Goal: Navigation & Orientation: Find specific page/section

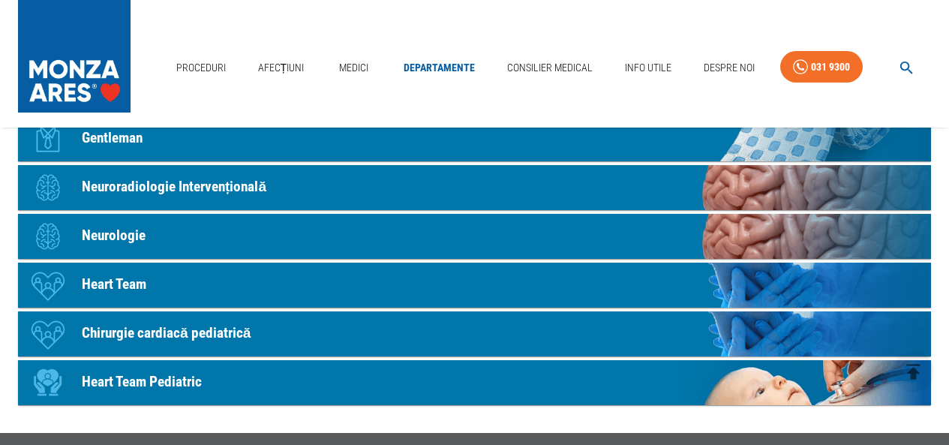
scroll to position [826, 0]
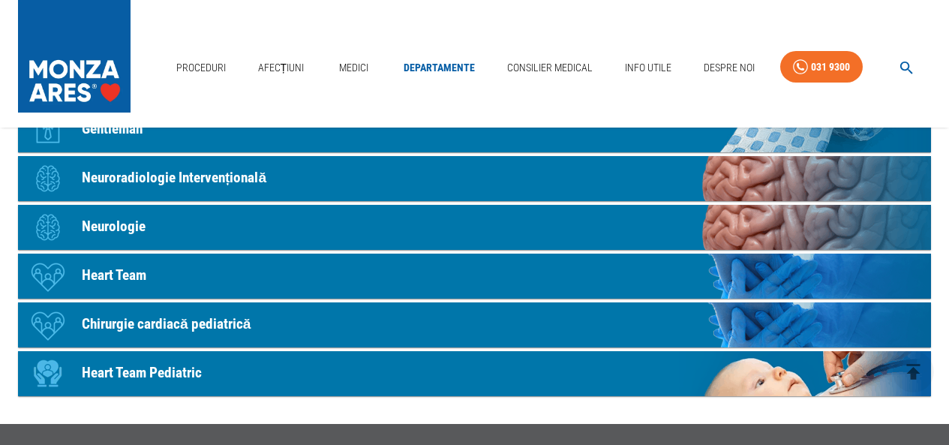
drag, startPoint x: 22, startPoint y: 327, endPoint x: 497, endPoint y: 111, distance: 522.0
click at [497, 111] on div "Proceduri Afecțiuni Medici Departamente Consilier Medical Info Utile Despre Noi…" at bounding box center [474, 64] width 949 height 128
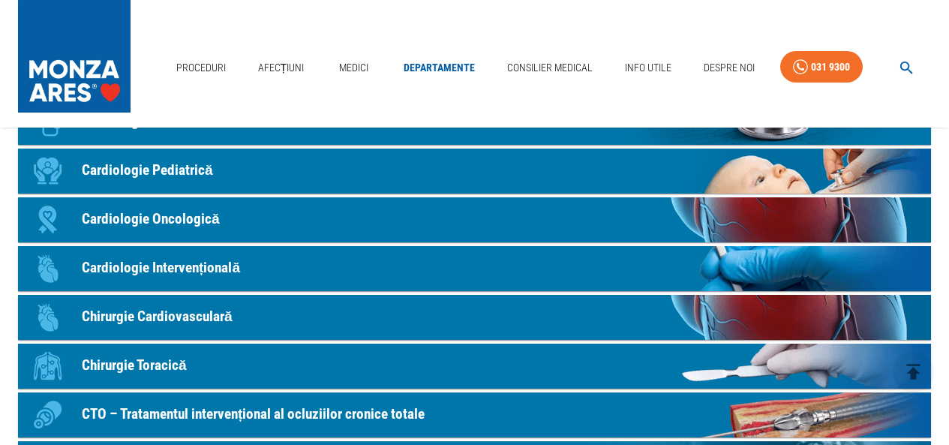
scroll to position [300, 0]
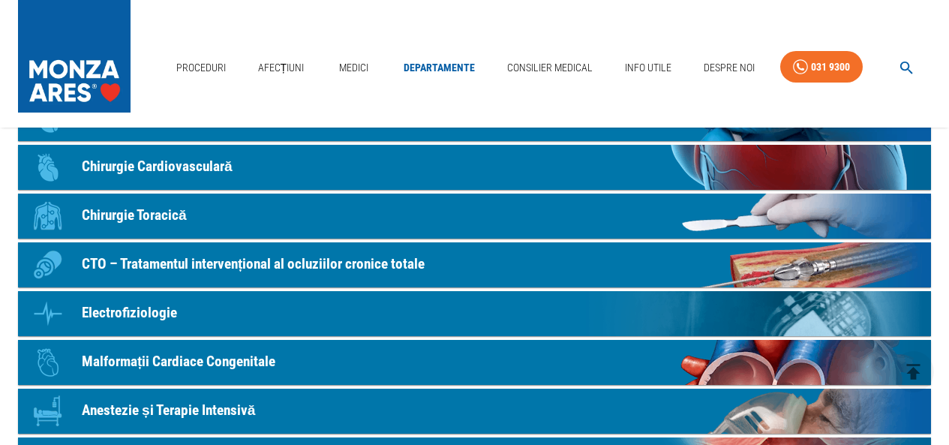
click at [755, 357] on link "Icon Malformații Cardiace Congenitale" at bounding box center [474, 362] width 913 height 45
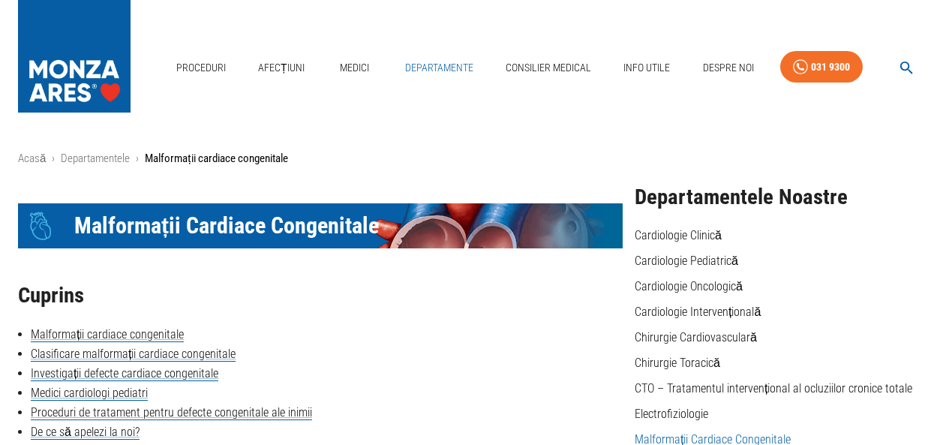
click at [454, 66] on link "Departamente" at bounding box center [439, 68] width 80 height 31
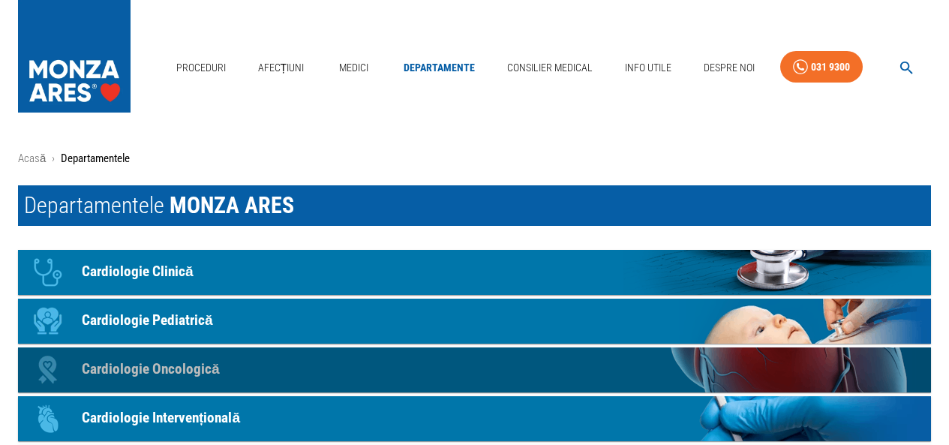
click at [179, 366] on p "Cardiologie Oncologică" at bounding box center [151, 370] width 138 height 22
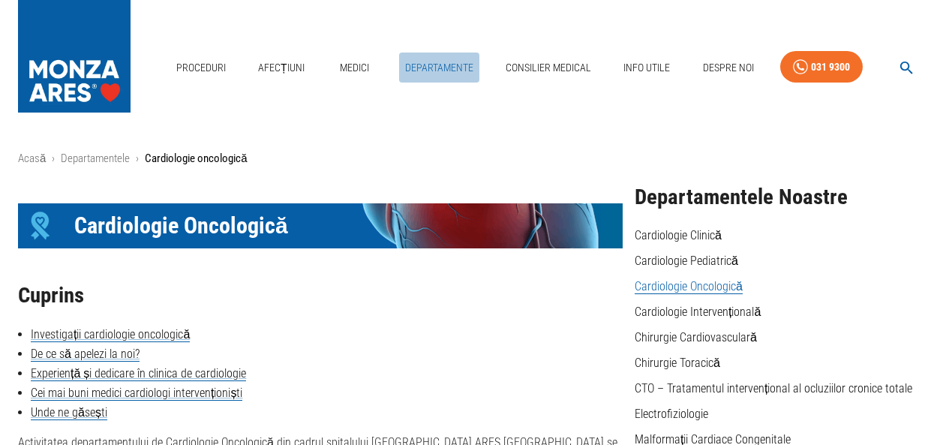
click at [448, 68] on link "Departamente" at bounding box center [439, 68] width 80 height 31
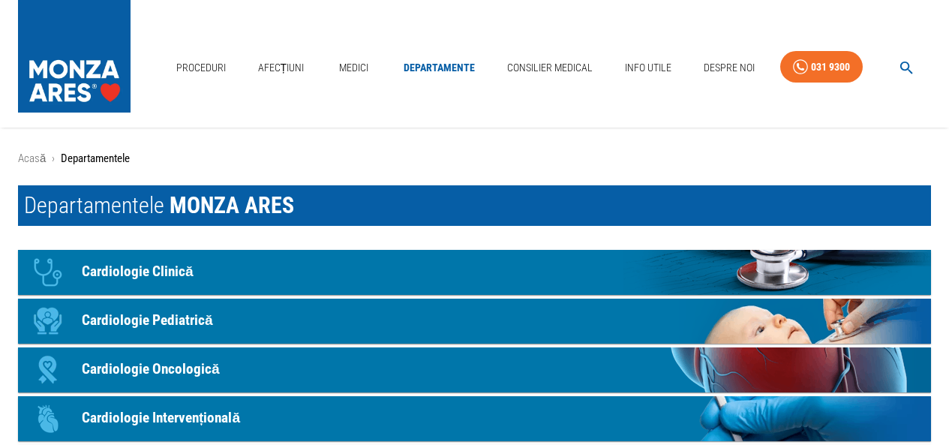
scroll to position [150, 0]
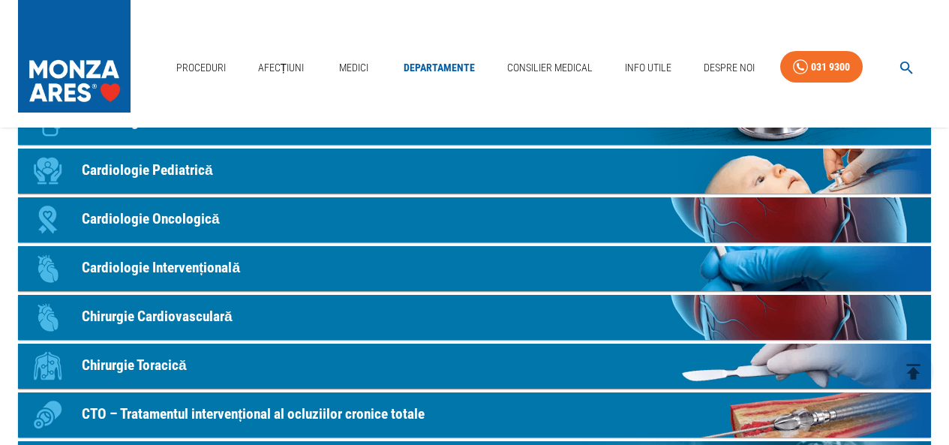
click at [158, 372] on p "Chirurgie Toracică" at bounding box center [134, 366] width 105 height 22
